Goal: Information Seeking & Learning: Learn about a topic

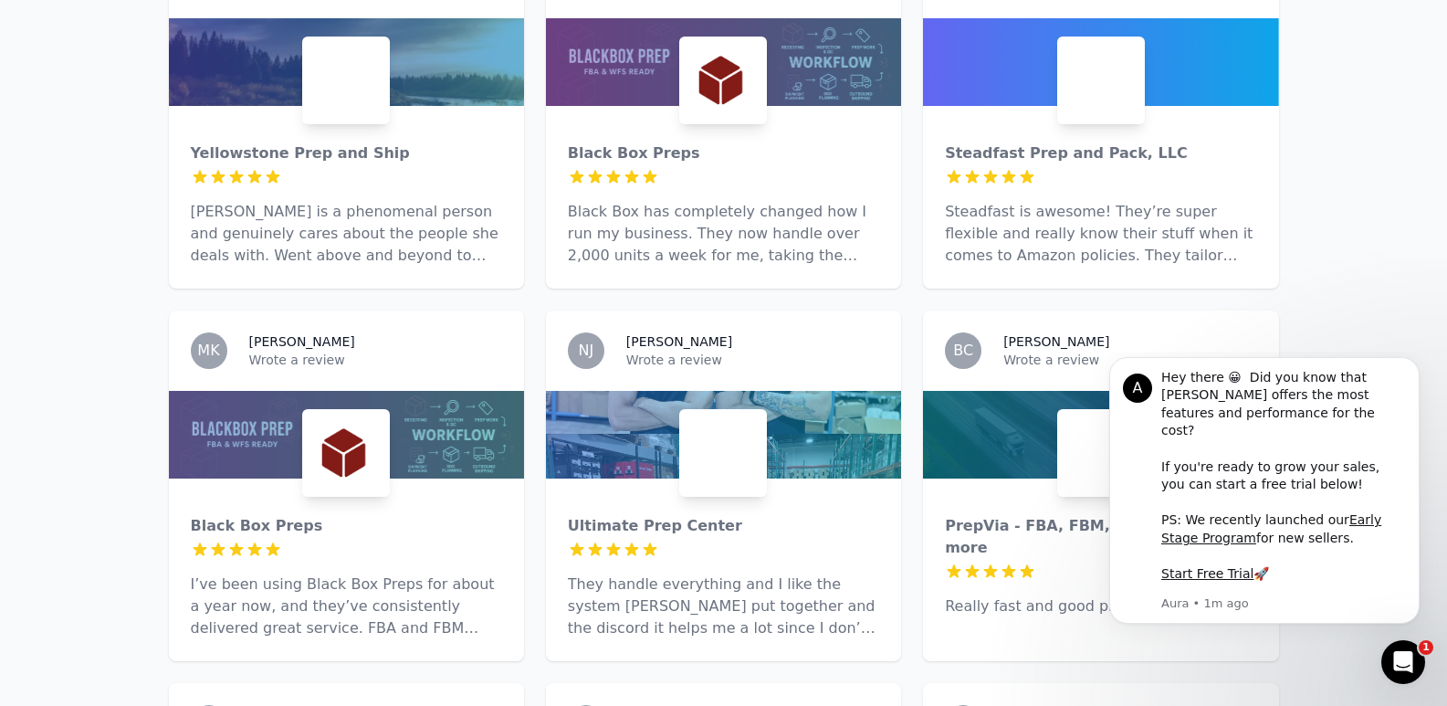
scroll to position [4079, 0]
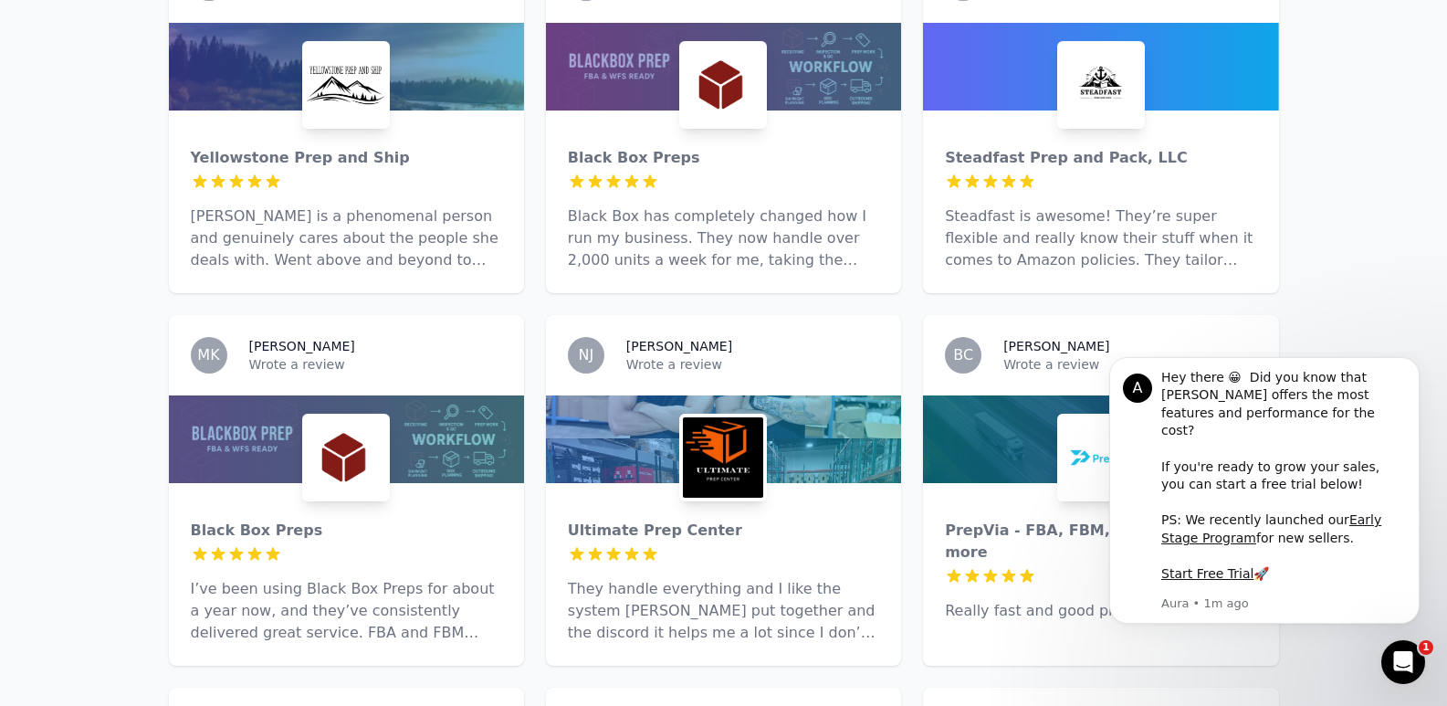
click at [792, 395] on div at bounding box center [723, 439] width 355 height 88
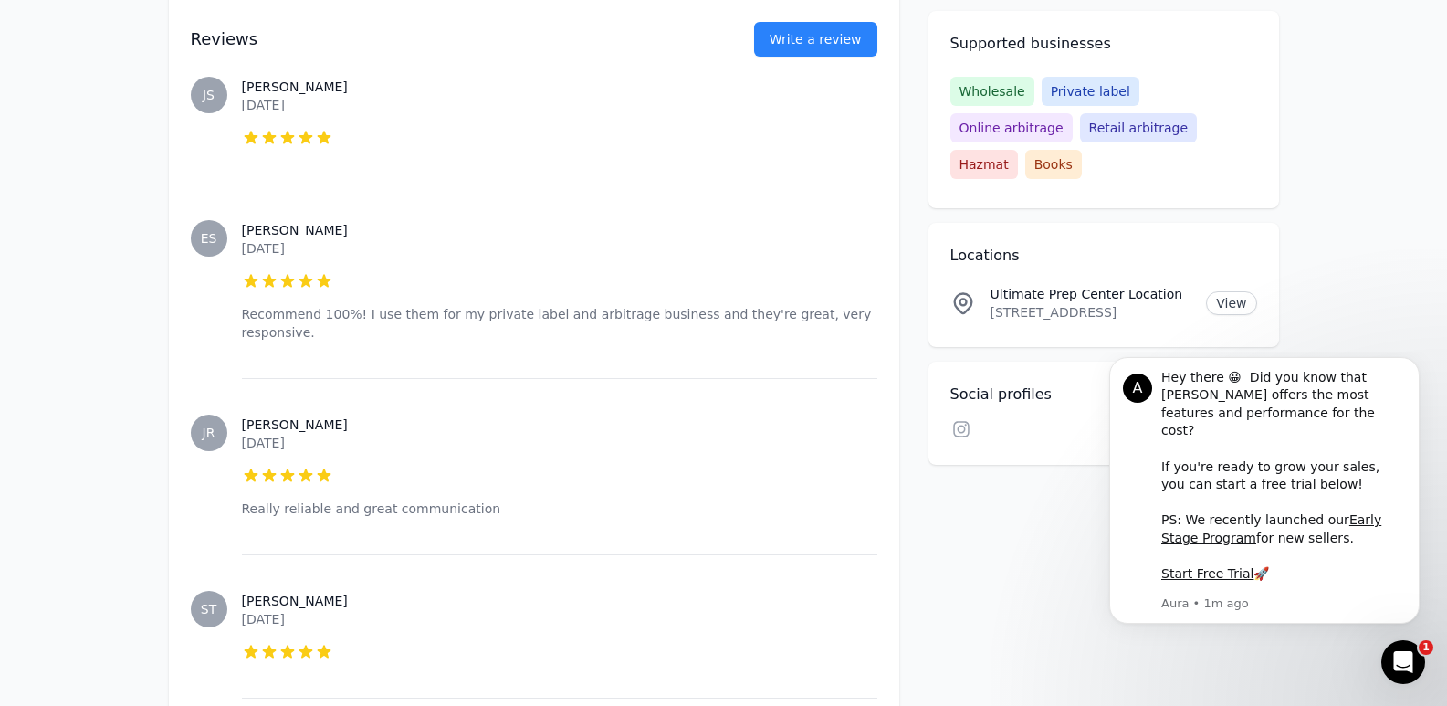
scroll to position [2282, 0]
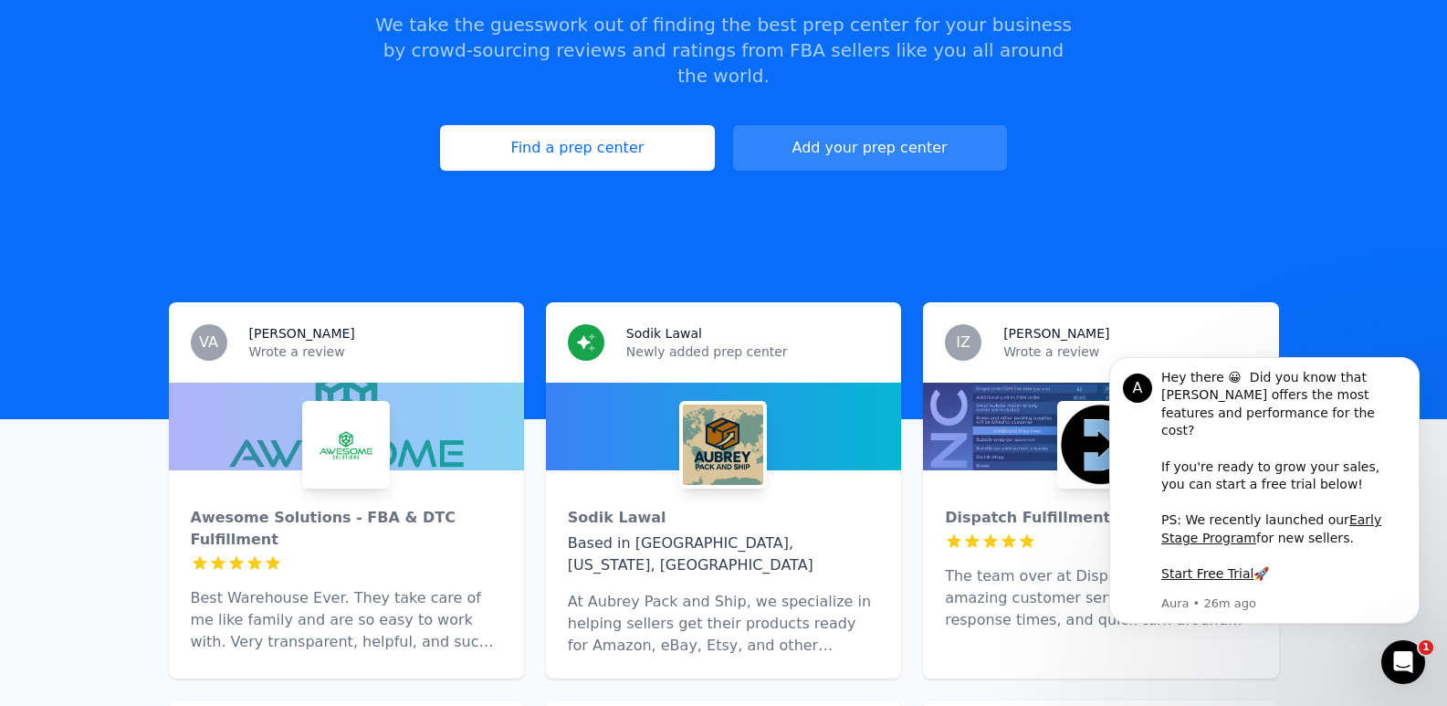
scroll to position [365, 0]
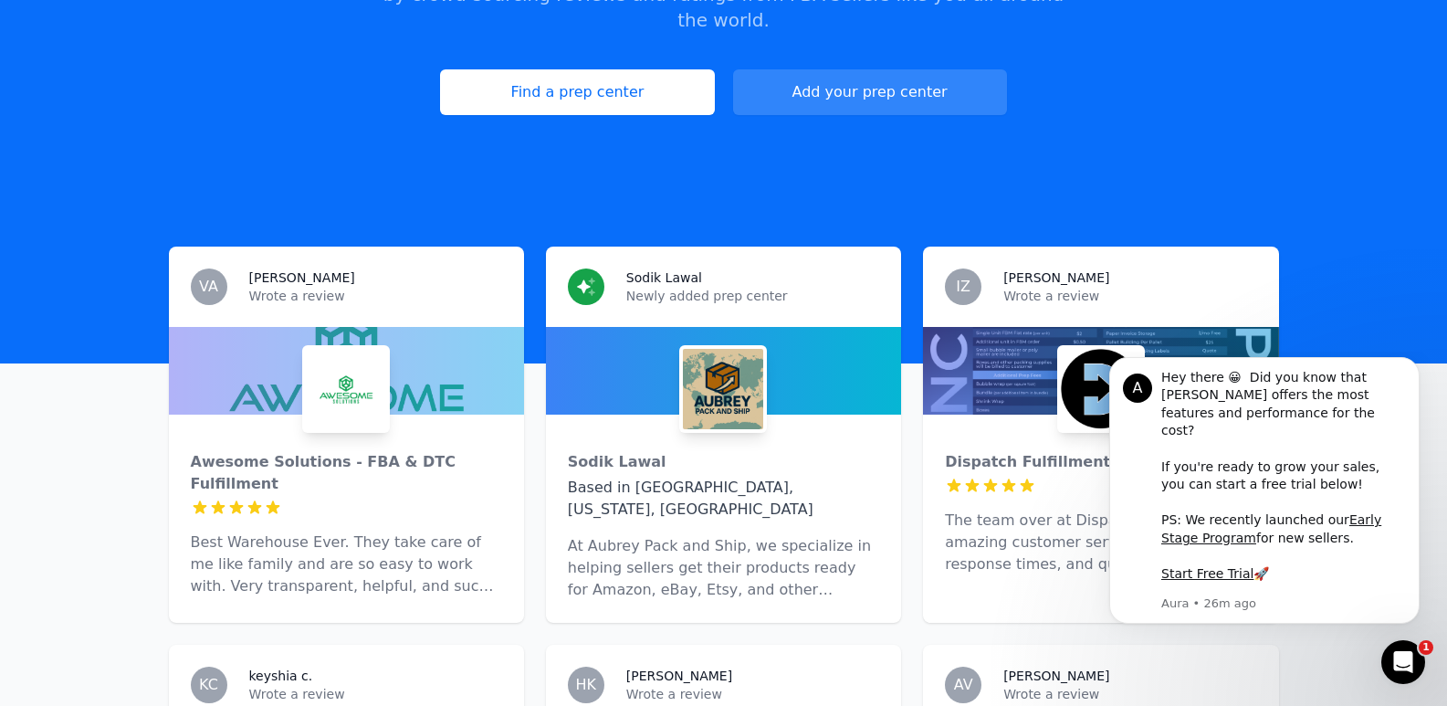
click at [456, 414] on div "Awesome Solutions - FBA & DTC Fulfillment 5 out of 5 stars Best Warehouse Ever.…" at bounding box center [346, 516] width 355 height 204
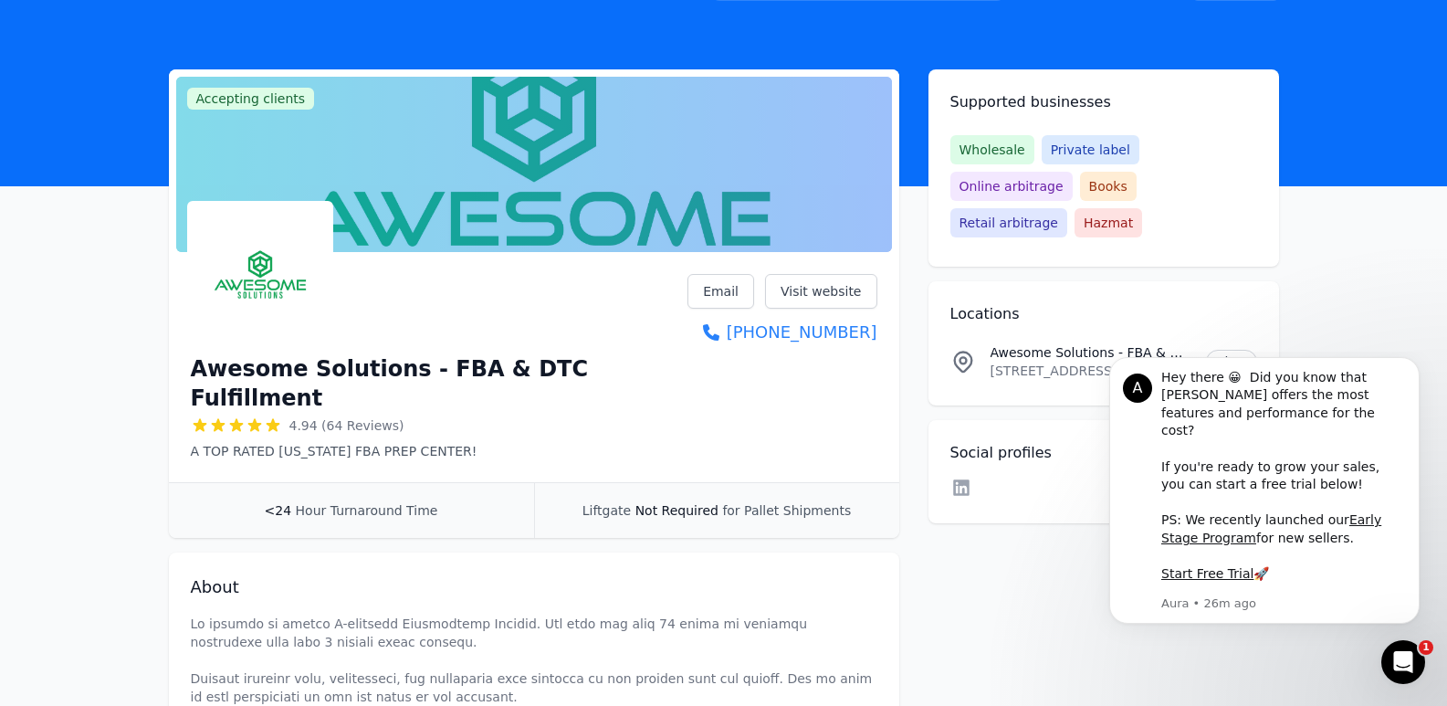
scroll to position [91, 0]
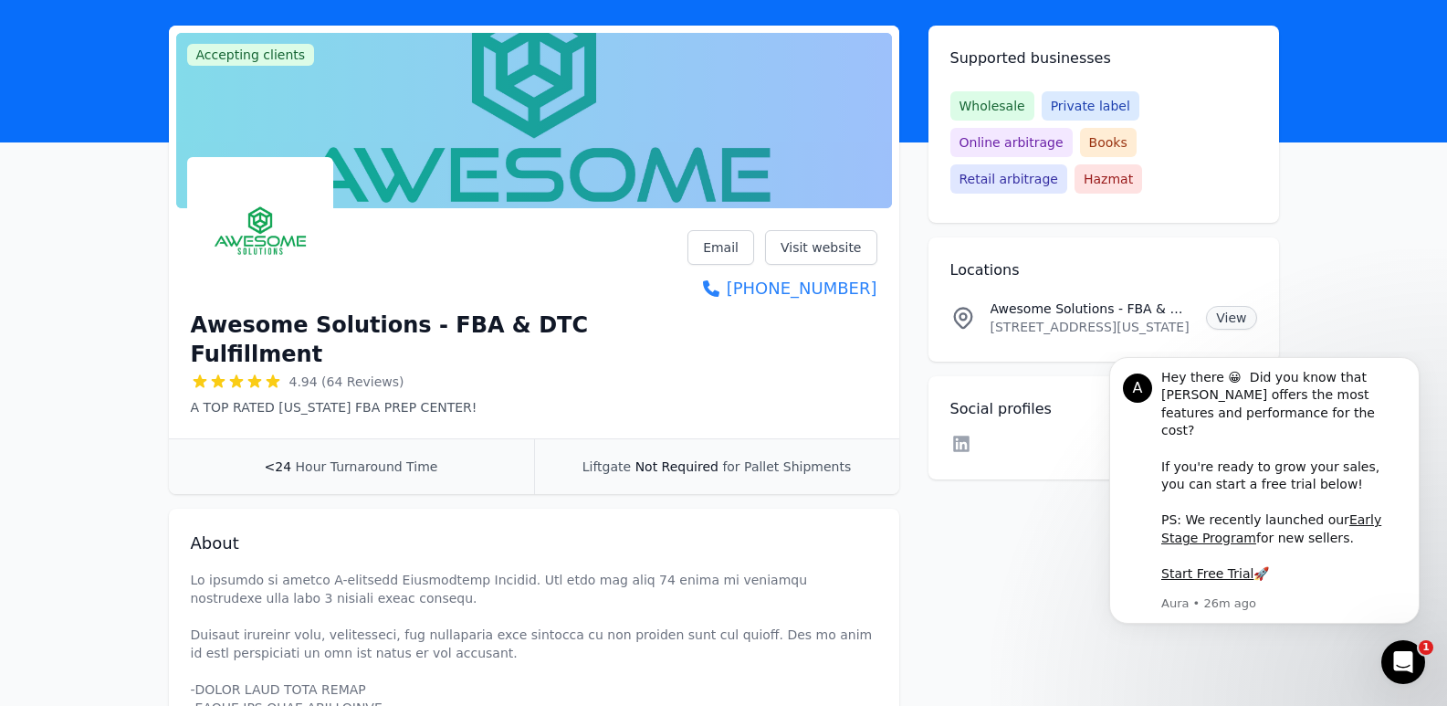
click at [1239, 306] on link "View" at bounding box center [1231, 318] width 50 height 24
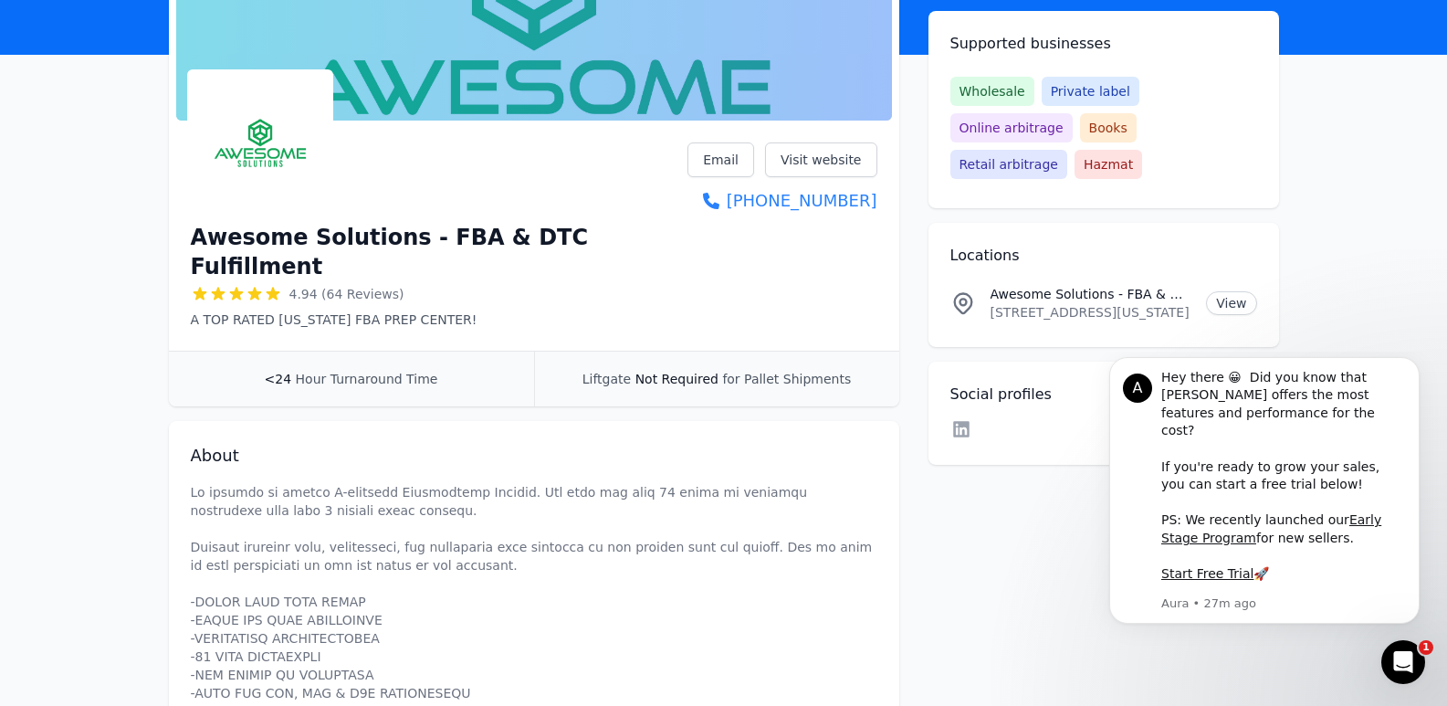
scroll to position [183, 0]
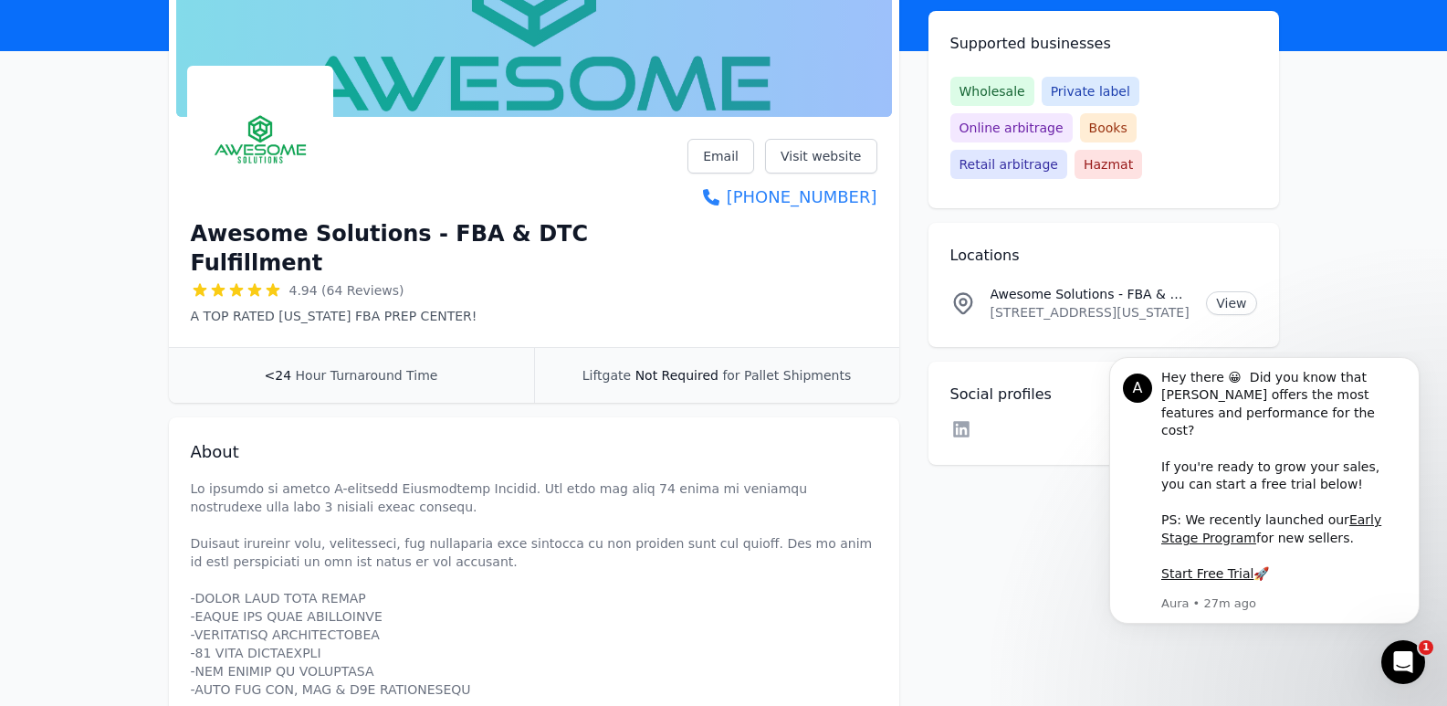
click at [979, 99] on span "Wholesale" at bounding box center [992, 91] width 84 height 29
click at [1188, 115] on div "Wholesale Private label Online arbitrage Books Retail arbitrage Hazmat" at bounding box center [1103, 128] width 307 height 102
click at [1142, 150] on span "Hazmat" at bounding box center [1108, 164] width 68 height 29
click at [1072, 113] on span "Online arbitrage" at bounding box center [1011, 127] width 122 height 29
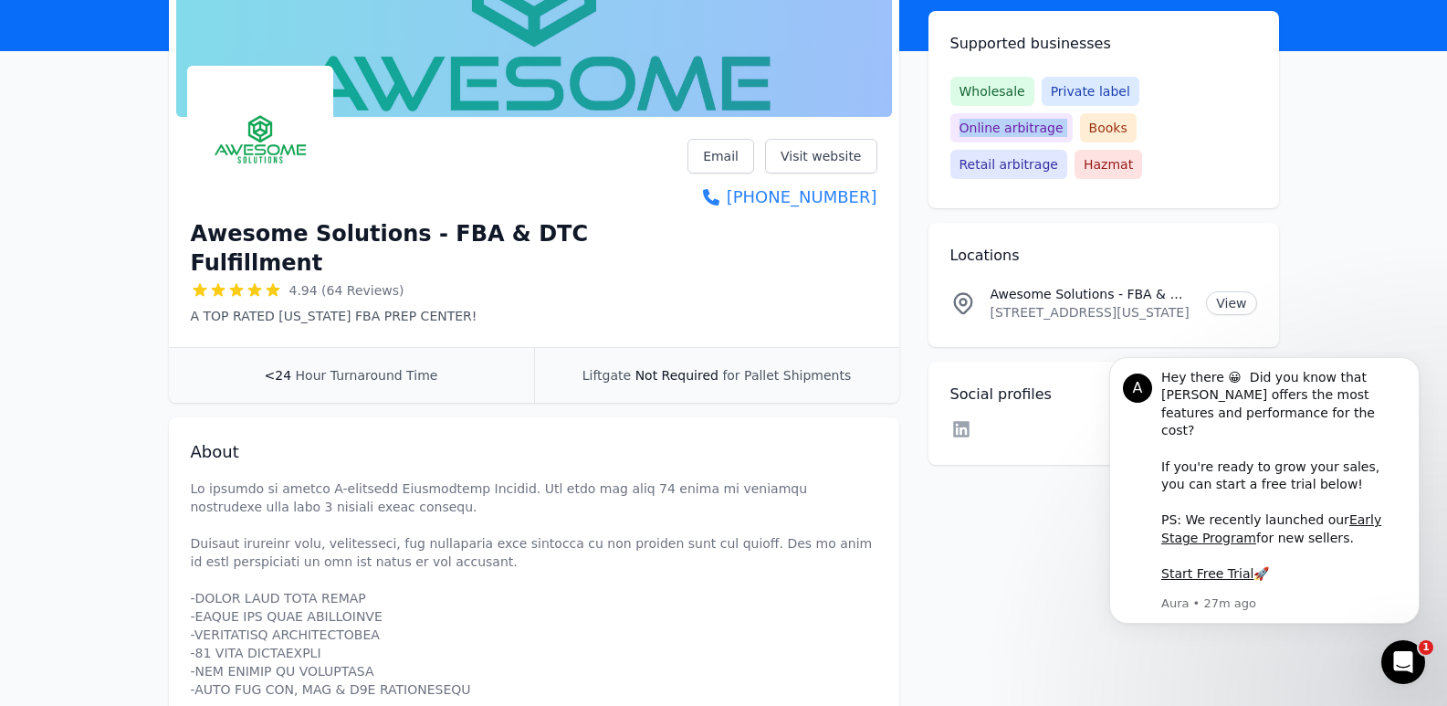
click at [1072, 113] on span "Online arbitrage" at bounding box center [1011, 127] width 122 height 29
click at [990, 83] on div "Supported businesses Wholesale Private label Online arbitrage Books Retail arbi…" at bounding box center [1103, 109] width 350 height 197
click at [1001, 105] on span "Wholesale" at bounding box center [992, 91] width 84 height 29
click at [1080, 138] on span "Books" at bounding box center [1108, 127] width 57 height 29
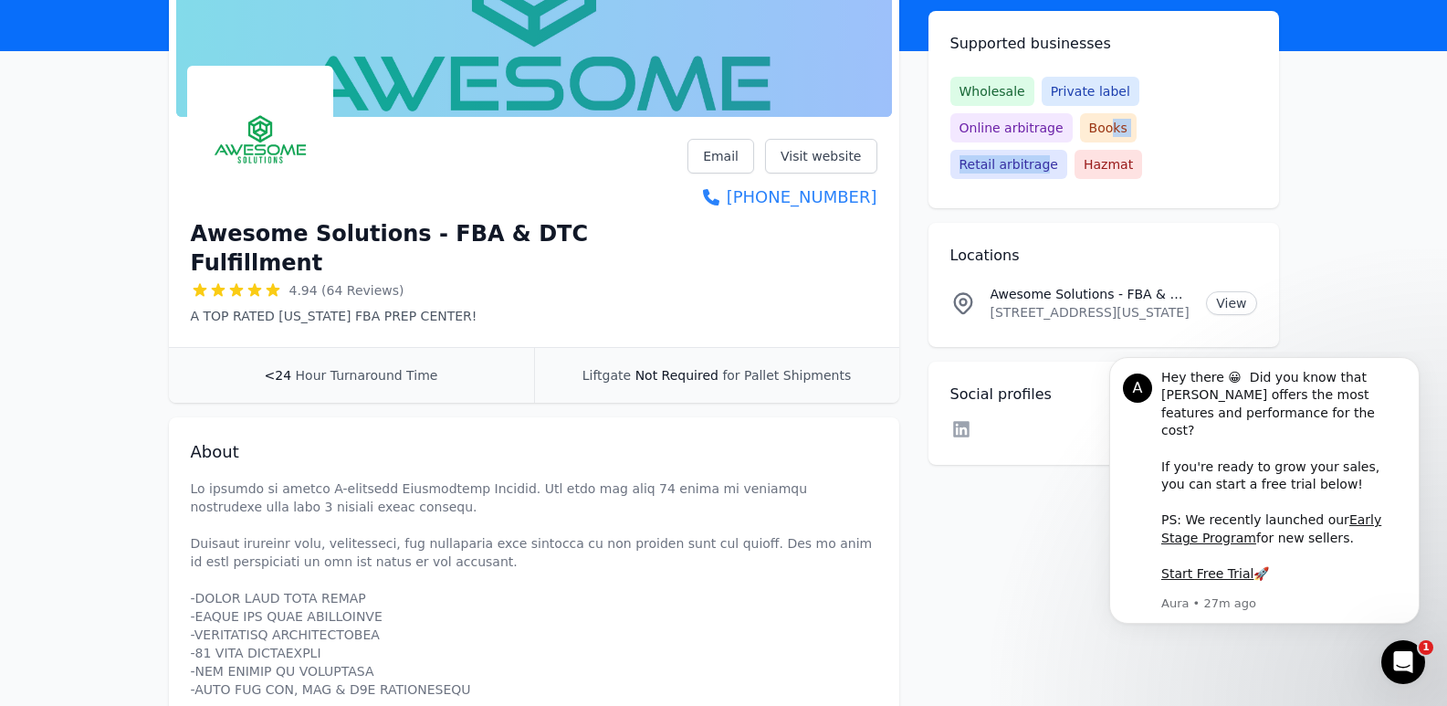
drag, startPoint x: 982, startPoint y: 138, endPoint x: 1102, endPoint y: 138, distance: 119.6
click at [1102, 138] on div "Wholesale Private label Online arbitrage Books Retail arbitrage Hazmat" at bounding box center [1103, 128] width 307 height 102
drag, startPoint x: 1139, startPoint y: 162, endPoint x: 1198, endPoint y: 164, distance: 59.4
click at [1198, 164] on div "Supported businesses Wholesale Private label Online arbitrage Books Retail arbi…" at bounding box center [1103, 109] width 350 height 197
drag, startPoint x: 1206, startPoint y: 164, endPoint x: 1212, endPoint y: 156, distance: 10.4
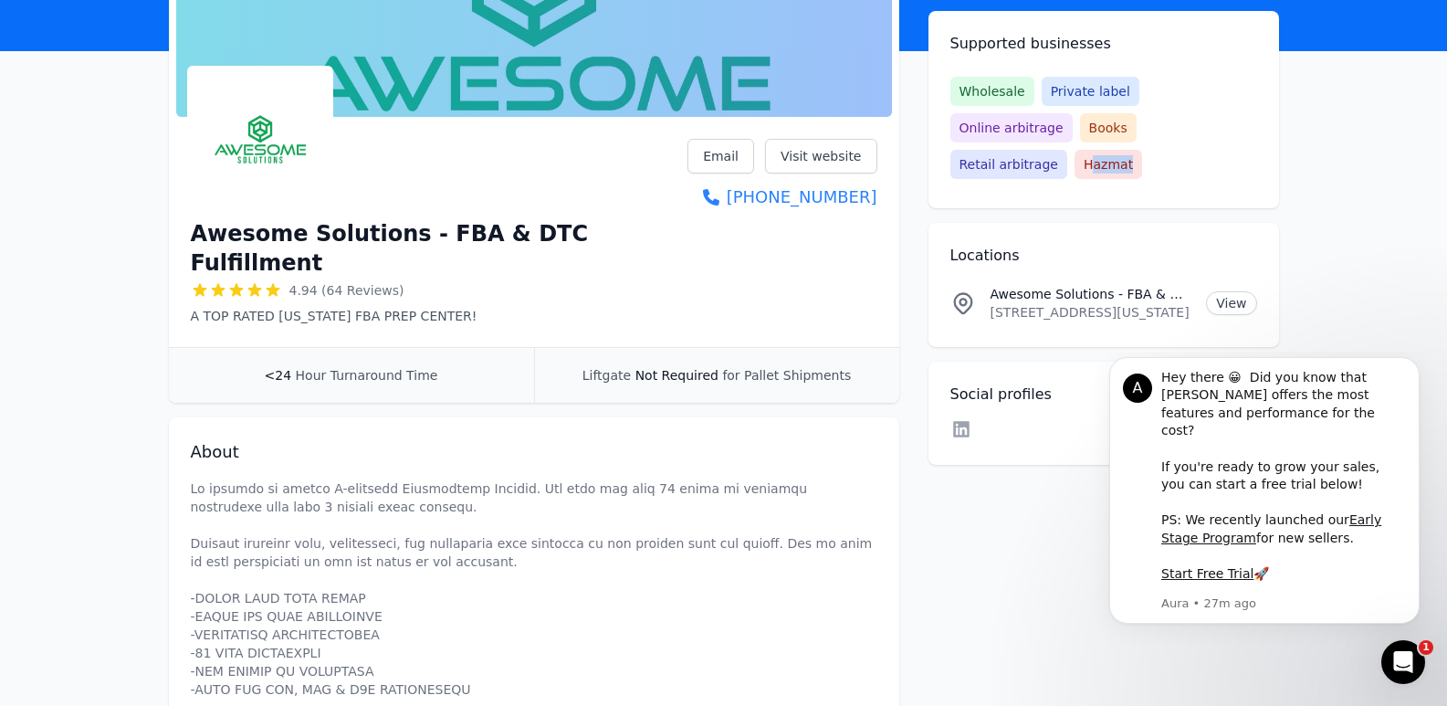
click at [1207, 164] on div "Supported businesses Wholesale Private label Online arbitrage Books Retail arbi…" at bounding box center [1103, 109] width 350 height 197
click at [1236, 146] on div "Supported businesses Wholesale Private label Online arbitrage Books Retail arbi…" at bounding box center [1103, 109] width 350 height 197
drag, startPoint x: 988, startPoint y: 26, endPoint x: 1203, endPoint y: 40, distance: 214.9
click at [1203, 40] on h2 "Supported businesses" at bounding box center [1103, 44] width 307 height 22
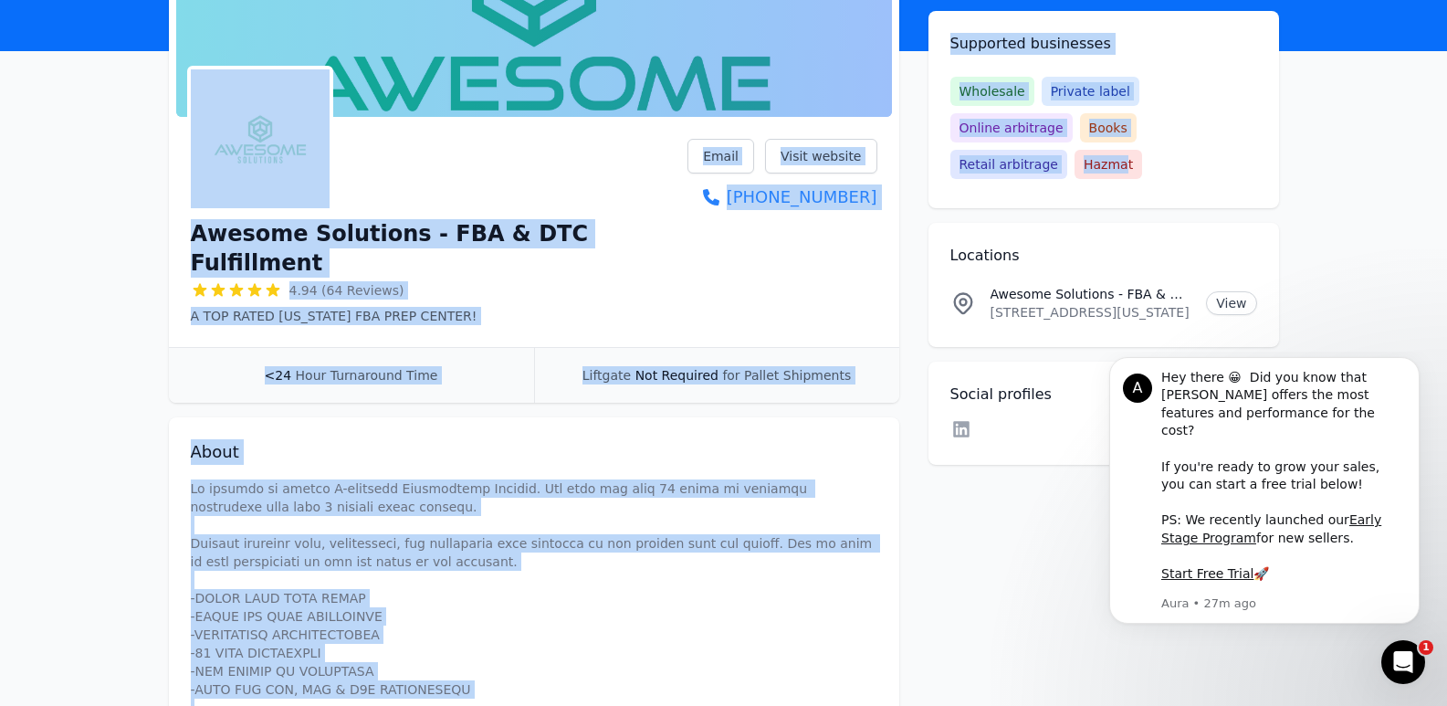
drag, startPoint x: 890, startPoint y: 60, endPoint x: 1176, endPoint y: 120, distance: 291.8
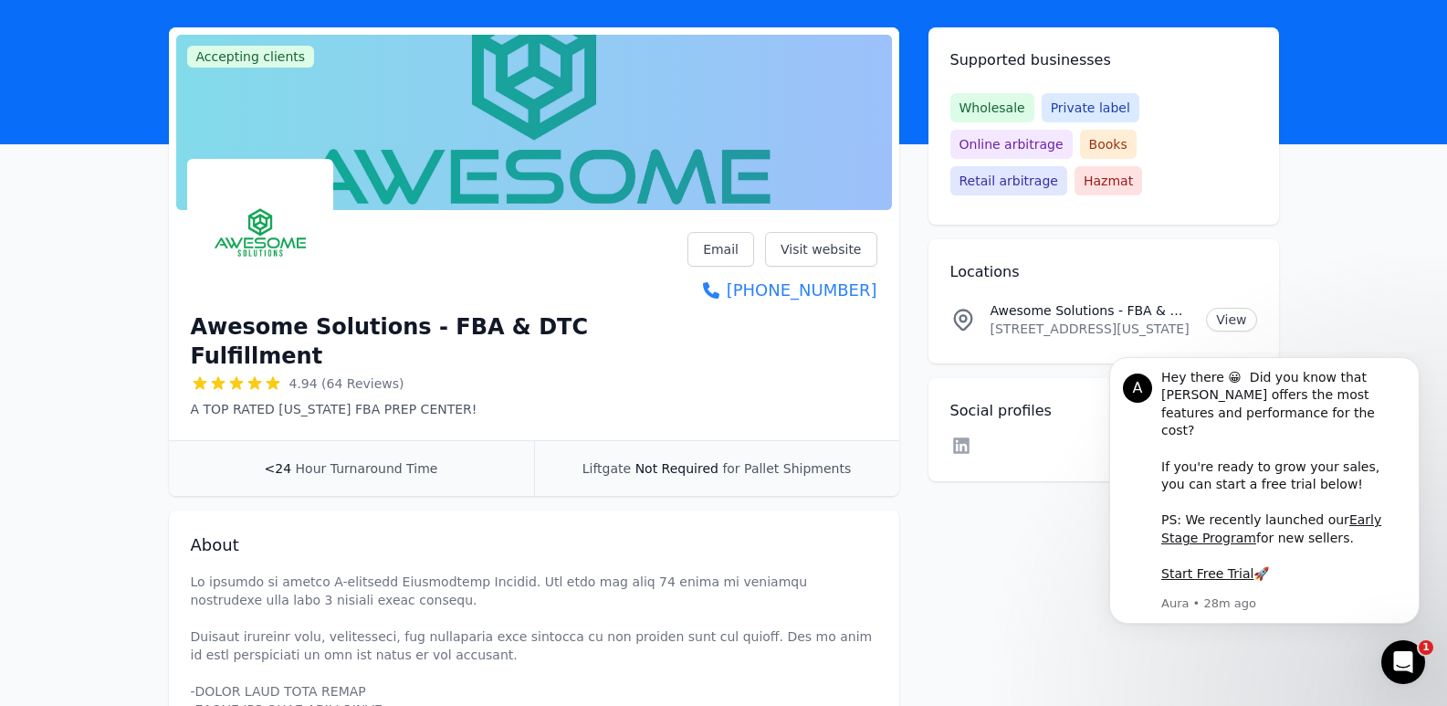
scroll to position [0, 0]
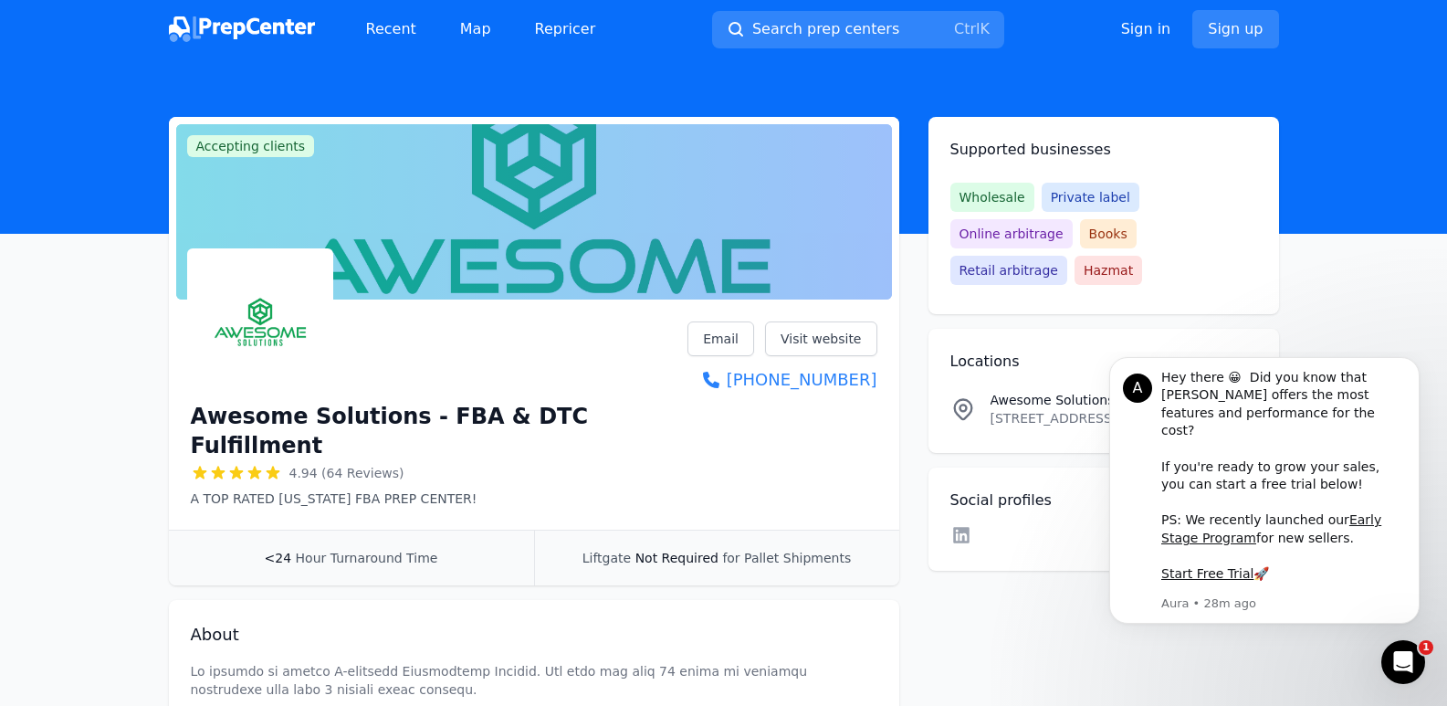
click at [259, 269] on img at bounding box center [260, 321] width 139 height 139
click at [243, 288] on img at bounding box center [260, 321] width 139 height 139
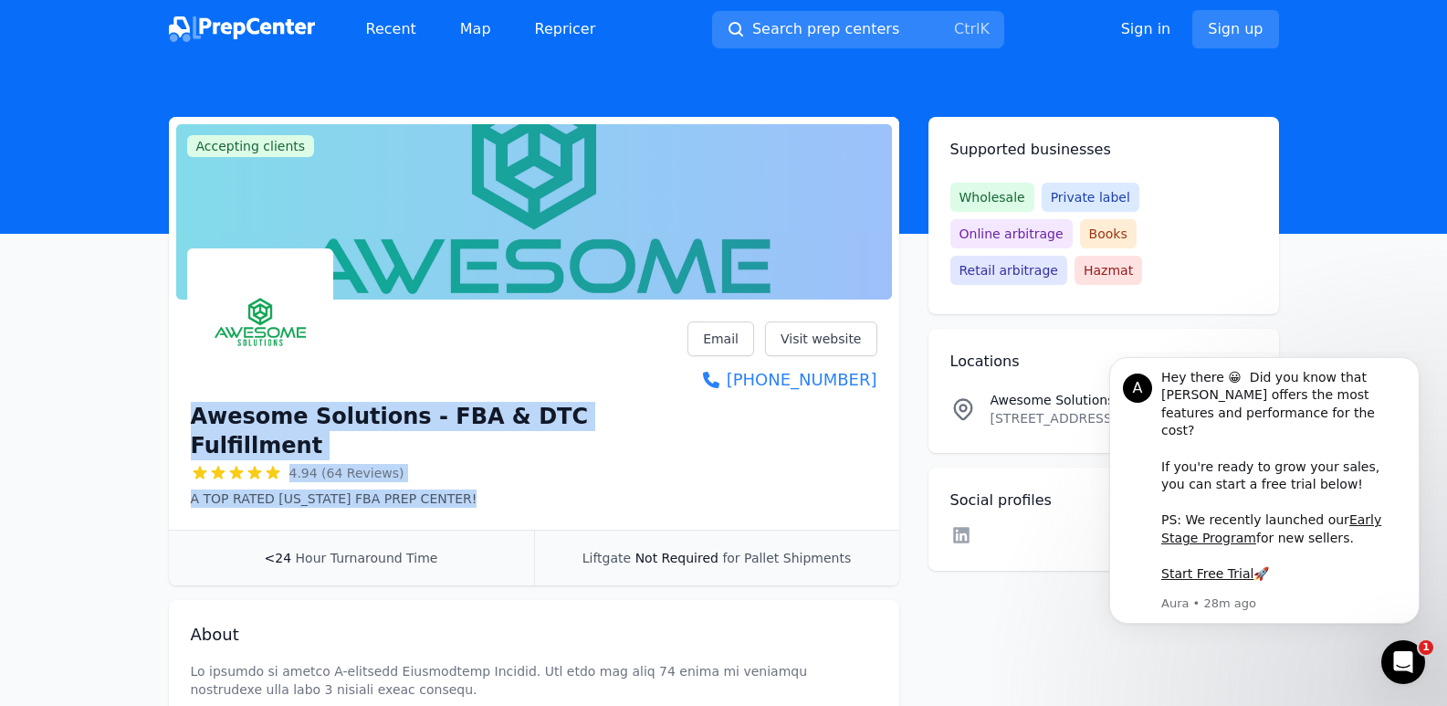
drag, startPoint x: 185, startPoint y: 395, endPoint x: 476, endPoint y: 461, distance: 298.5
click at [476, 461] on div "Awesome Solutions - FBA & DTC Fulfillment 4.94 (64 Reviews) A TOP RATED NEW JER…" at bounding box center [534, 418] width 730 height 223
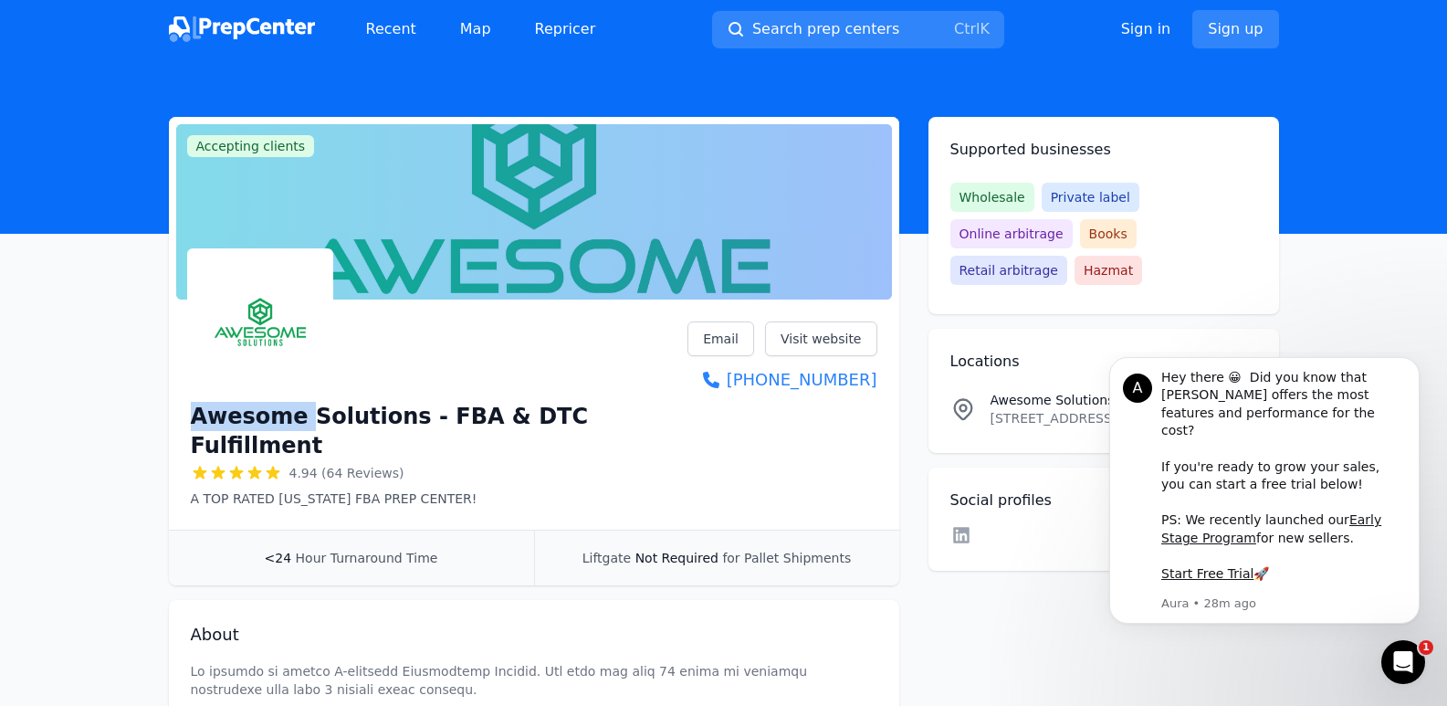
drag, startPoint x: 332, startPoint y: 386, endPoint x: 299, endPoint y: 394, distance: 33.9
click at [299, 394] on div "Awesome Solutions - FBA & DTC Fulfillment 4.94 (64 Reviews) A TOP RATED NEW JER…" at bounding box center [439, 377] width 497 height 259
click at [284, 403] on h1 "Awesome Solutions - FBA & DTC Fulfillment" at bounding box center [439, 431] width 497 height 58
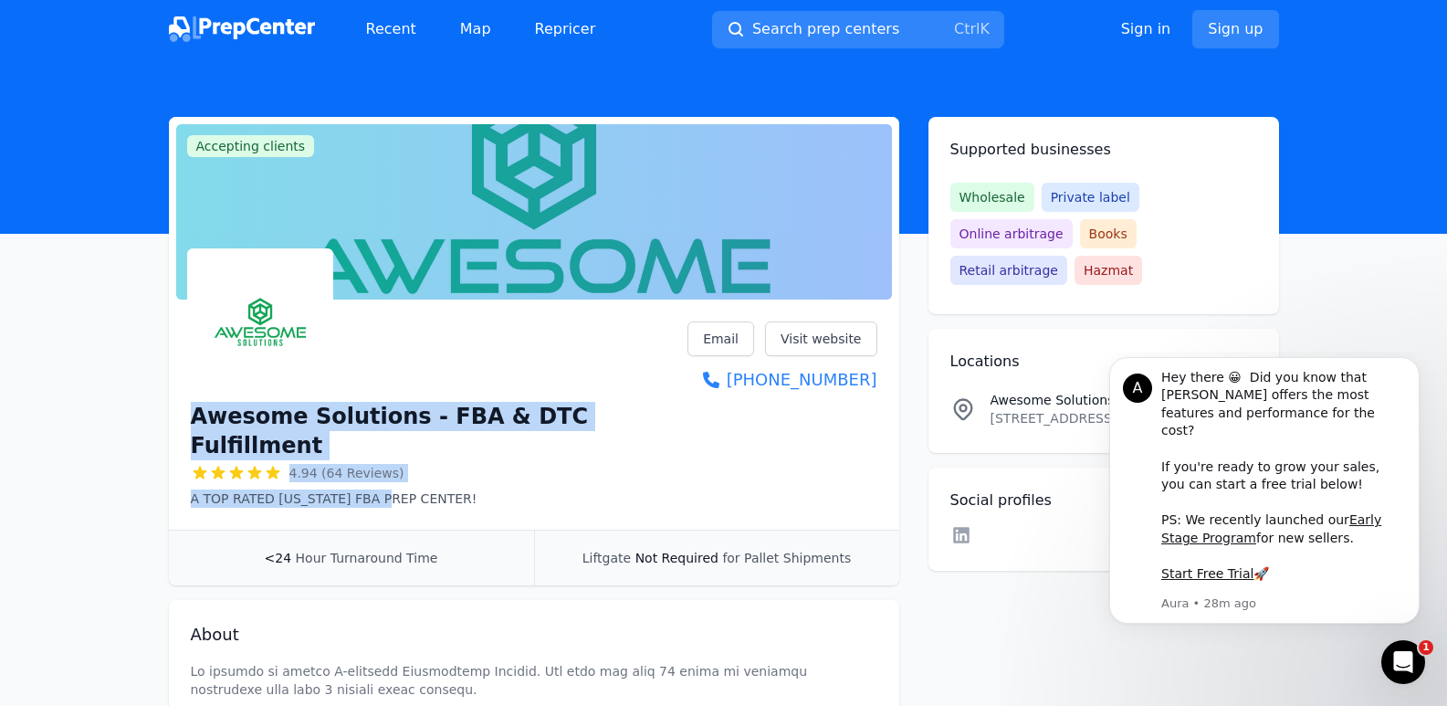
drag, startPoint x: 197, startPoint y: 399, endPoint x: 385, endPoint y: 457, distance: 196.9
click at [385, 457] on div "Awesome Solutions - FBA & DTC Fulfillment 4.94 (64 Reviews) A TOP RATED NEW JER…" at bounding box center [439, 453] width 497 height 110
drag, startPoint x: 340, startPoint y: 446, endPoint x: 390, endPoint y: 354, distance: 105.0
drag, startPoint x: 390, startPoint y: 354, endPoint x: 253, endPoint y: 305, distance: 145.5
click at [253, 305] on img at bounding box center [260, 321] width 139 height 139
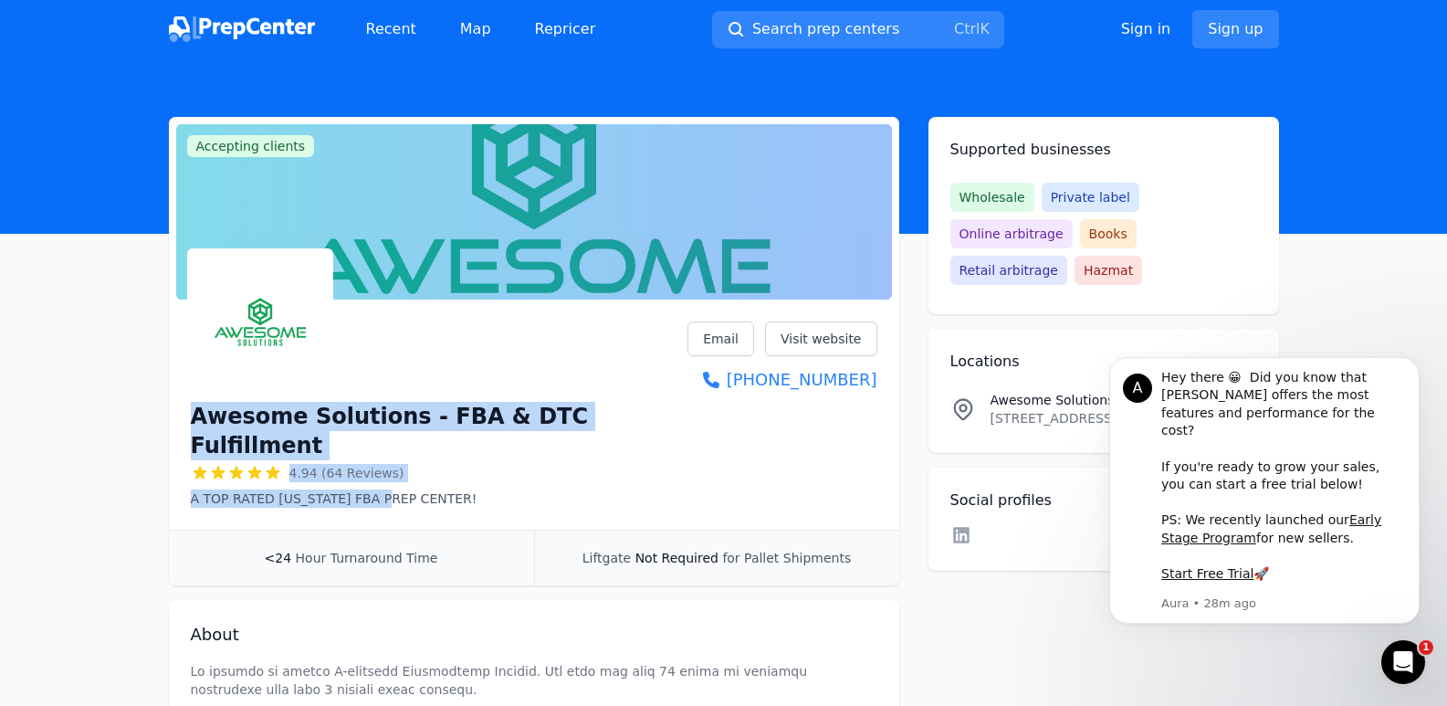
copy div "Awesome Solutions - FBA & DTC Fulfillment 4.94 (64 Reviews) A TOP RATED NEW JER…"
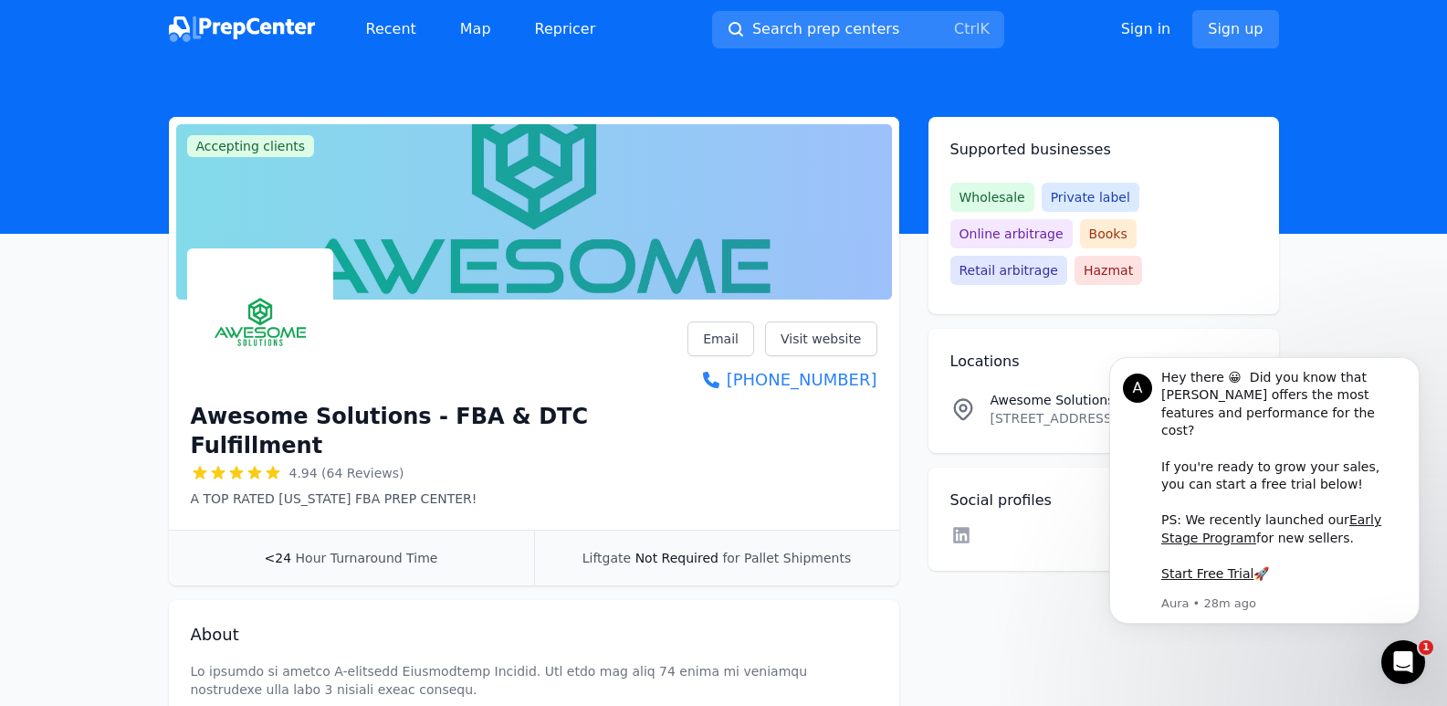
click at [392, 550] on span "Hour Turnaround Time" at bounding box center [367, 557] width 142 height 15
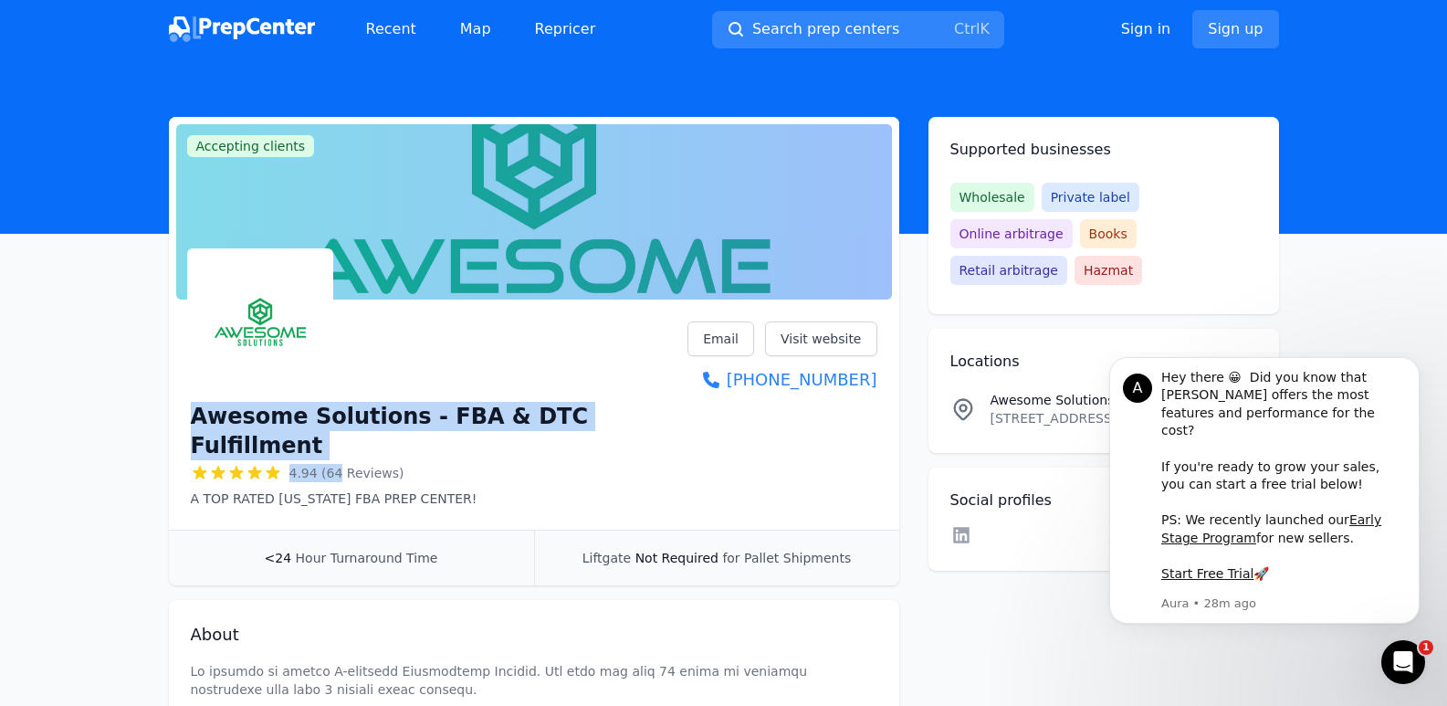
drag, startPoint x: 186, startPoint y: 406, endPoint x: 334, endPoint y: 437, distance: 151.1
click at [334, 437] on div "Awesome Solutions - FBA & DTC Fulfillment 4.94 (64 Reviews) A TOP RATED NEW JER…" at bounding box center [534, 418] width 730 height 223
click at [329, 464] on span "4.94 (64 Reviews)" at bounding box center [346, 473] width 115 height 18
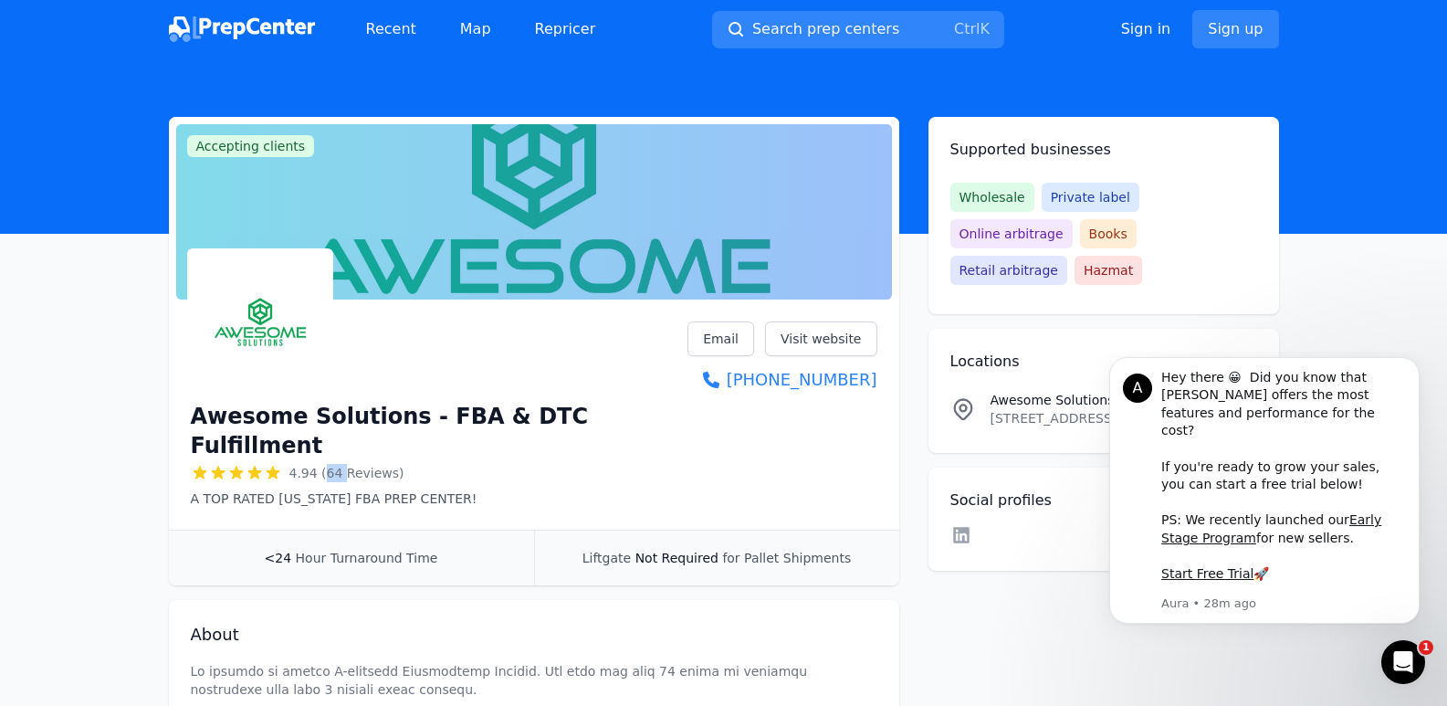
click at [329, 464] on span "4.94 (64 Reviews)" at bounding box center [346, 473] width 115 height 18
drag, startPoint x: 307, startPoint y: 444, endPoint x: 329, endPoint y: 444, distance: 22.8
click at [326, 464] on span "4.94 (64 Reviews)" at bounding box center [346, 473] width 115 height 18
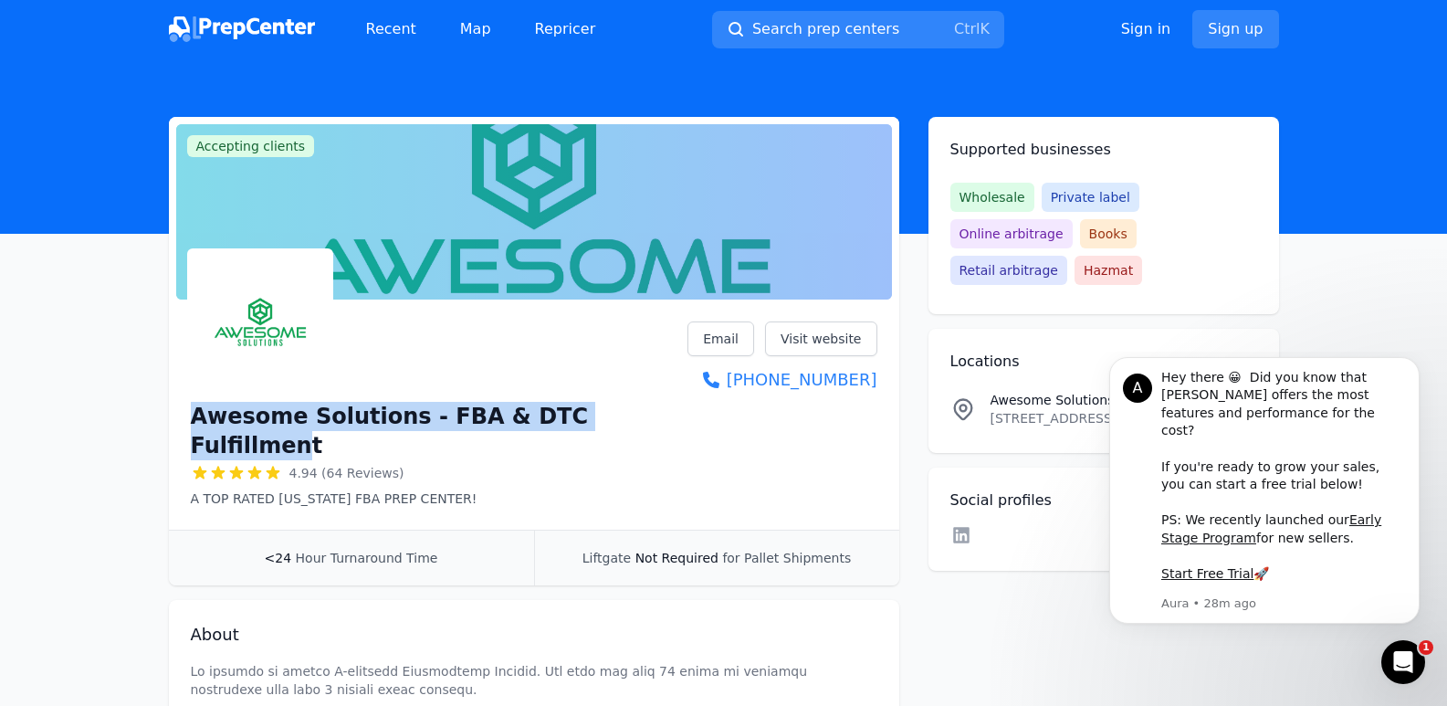
drag, startPoint x: 638, startPoint y: 424, endPoint x: 385, endPoint y: 390, distance: 255.2
click at [385, 390] on div "Awesome Solutions - FBA & DTC Fulfillment 4.94 (64 Reviews) A TOP RATED NEW JER…" at bounding box center [439, 377] width 497 height 259
click at [195, 316] on img at bounding box center [260, 321] width 139 height 139
click at [273, 409] on h1 "Awesome Solutions - FBA & DTC Fulfillment" at bounding box center [439, 431] width 497 height 58
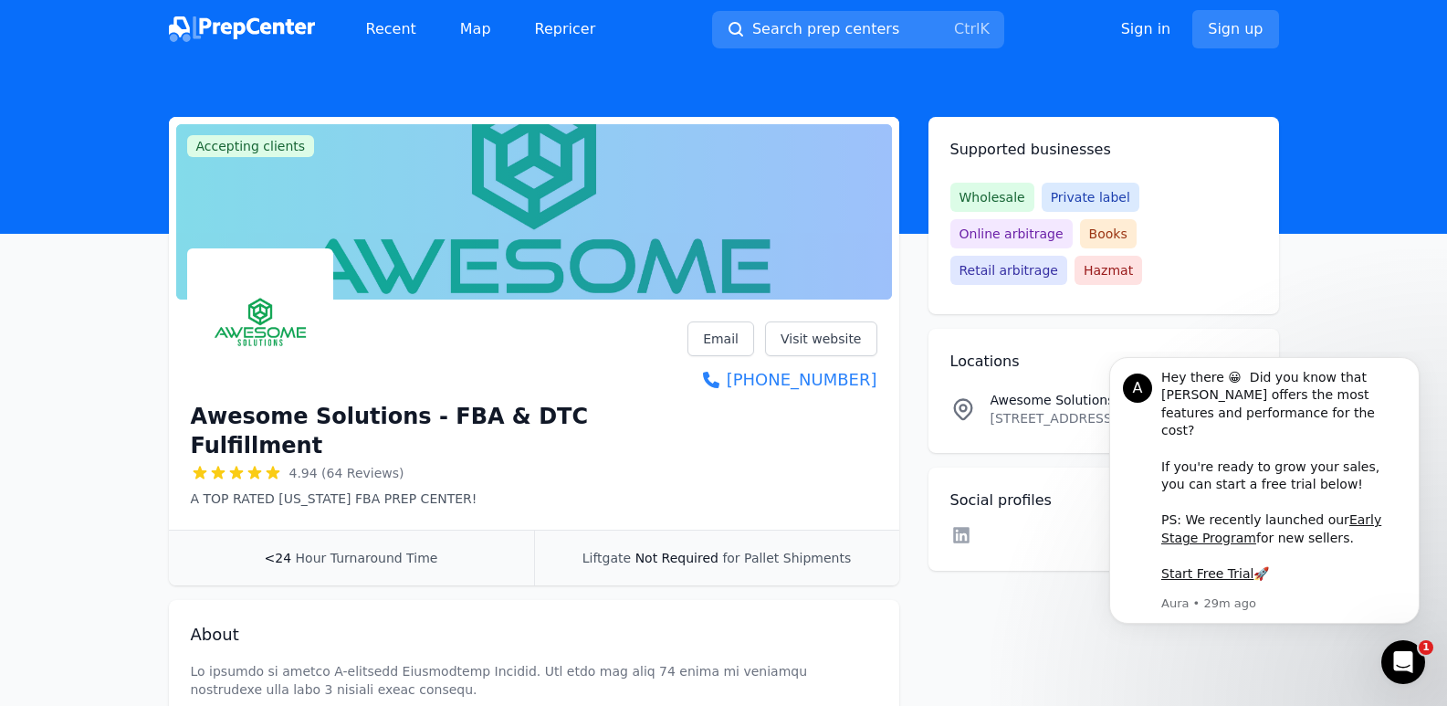
click at [274, 363] on img at bounding box center [260, 321] width 139 height 139
drag, startPoint x: 190, startPoint y: 408, endPoint x: 291, endPoint y: 417, distance: 101.7
click at [256, 417] on h1 "Awesome Solutions - FBA & DTC Fulfillment" at bounding box center [439, 431] width 497 height 58
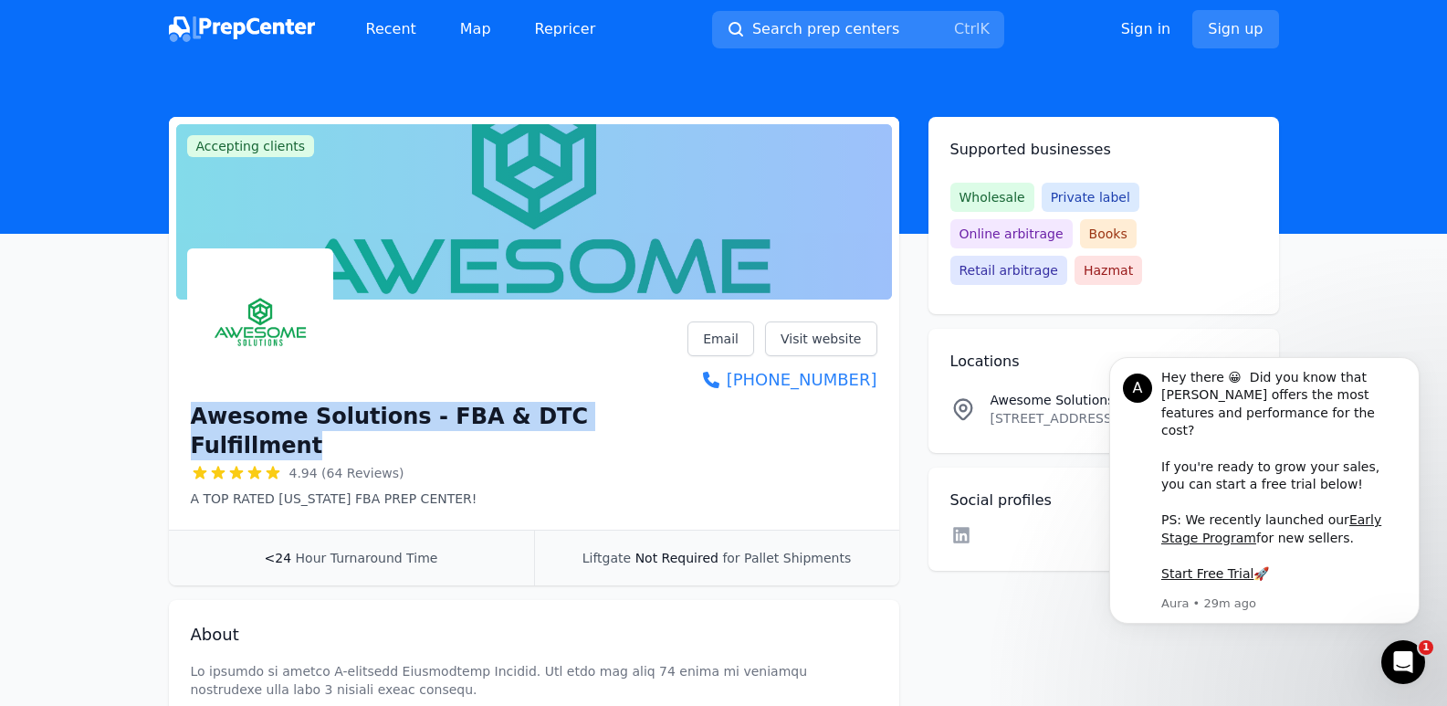
drag, startPoint x: 176, startPoint y: 399, endPoint x: 659, endPoint y: 426, distance: 483.6
click at [659, 426] on div "Awesome Solutions - FBA & DTC Fulfillment 4.94 (64 Reviews) A TOP RATED NEW JER…" at bounding box center [534, 418] width 730 height 223
copy h1 "Awesome Solutions - FBA & DTC Fulfillment"
